Goal: Ask a question

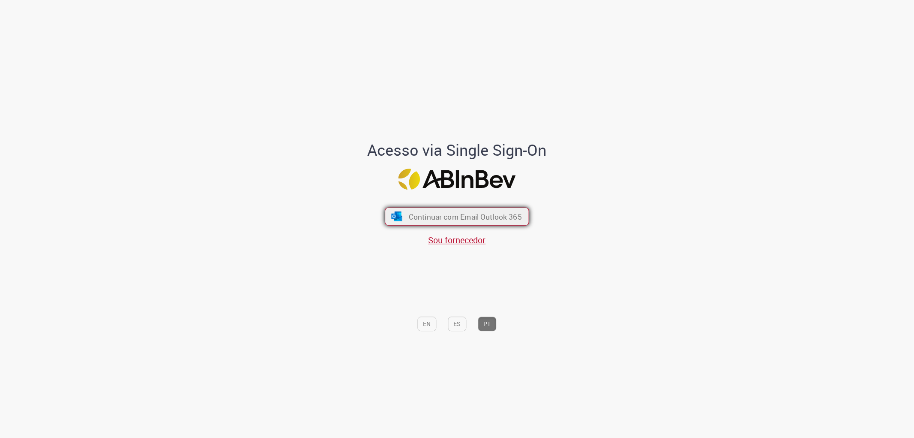
click at [435, 219] on span "Continuar com Email Outlook 365" at bounding box center [465, 216] width 113 height 10
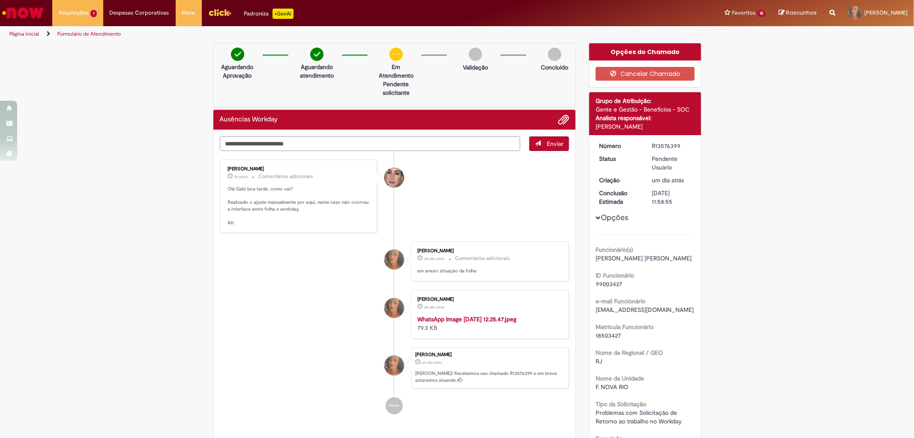
click at [263, 141] on textarea "Digite sua mensagem aqui..." at bounding box center [370, 143] width 301 height 15
type textarea "**********"
click at [549, 144] on span "Enviar" at bounding box center [555, 144] width 17 height 8
